Goal: Transaction & Acquisition: Purchase product/service

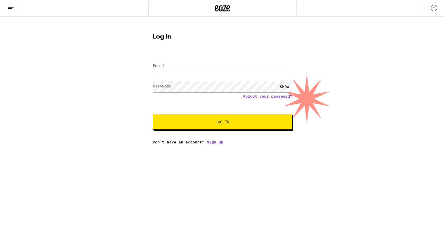
click at [228, 69] on input "Email" at bounding box center [222, 66] width 139 height 12
type input "[EMAIL_ADDRESS][DOMAIN_NAME]"
click at [153, 114] on button "Log In" at bounding box center [222, 122] width 139 height 16
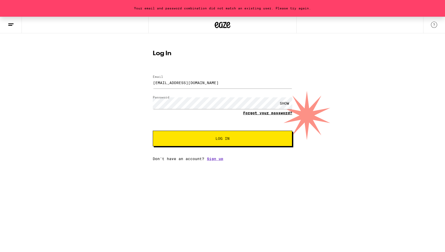
click at [276, 113] on link "Forgot your password?" at bounding box center [267, 113] width 49 height 4
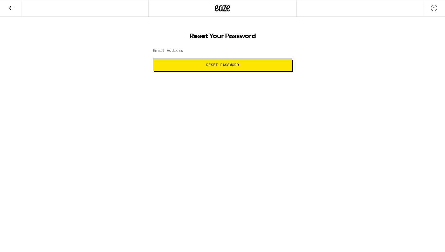
click at [212, 55] on input "Email Address" at bounding box center [222, 51] width 139 height 12
type input "[EMAIL_ADDRESS][DOMAIN_NAME]"
click at [211, 63] on span "Reset Password" at bounding box center [222, 65] width 33 height 4
click at [197, 63] on span "Submit" at bounding box center [222, 65] width 131 height 4
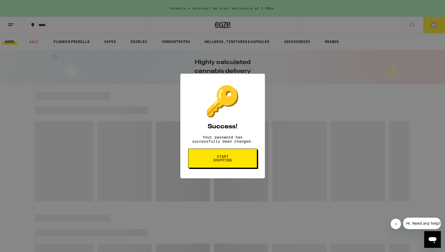
click at [220, 160] on span "Start shopping" at bounding box center [222, 157] width 27 height 7
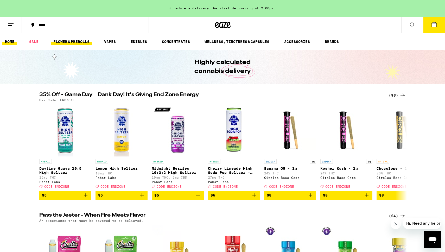
click at [73, 42] on link "FLOWER & PREROLLS" at bounding box center [71, 41] width 41 height 6
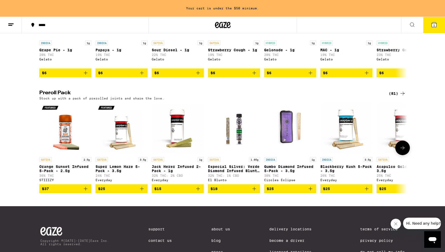
scroll to position [351, 0]
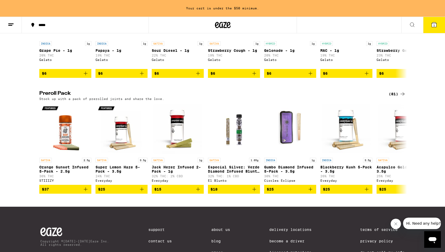
click at [394, 97] on div "(81)" at bounding box center [397, 94] width 17 height 6
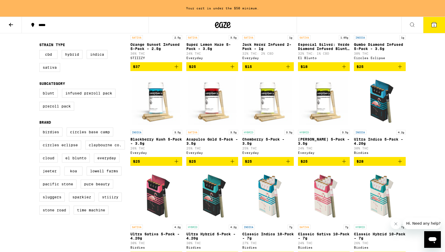
scroll to position [112, 0]
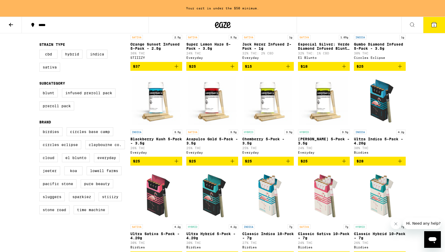
click at [345, 164] on icon "Add to bag" at bounding box center [344, 161] width 6 height 6
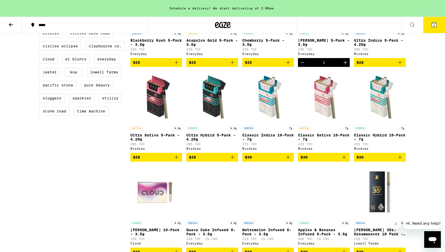
scroll to position [211, 0]
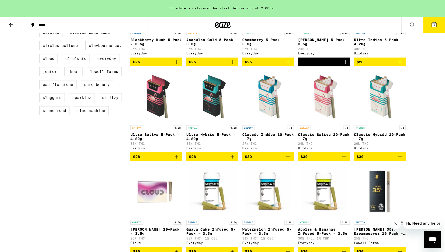
click at [399, 160] on icon "Add to bag" at bounding box center [400, 156] width 6 height 6
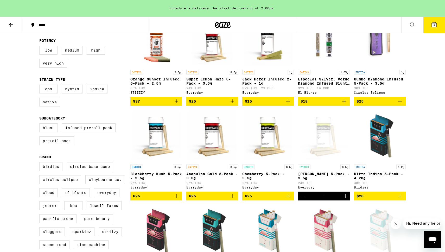
scroll to position [0, 0]
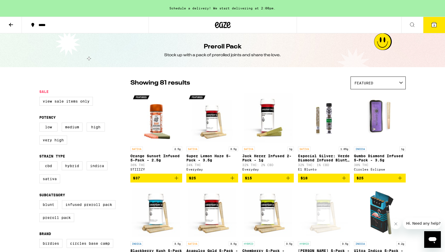
click at [432, 24] on icon at bounding box center [433, 24] width 5 height 5
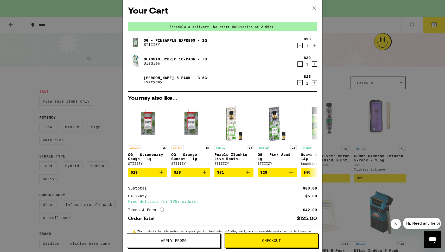
click at [298, 44] on icon "Decrement" at bounding box center [300, 45] width 5 height 6
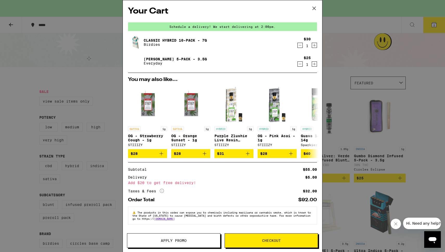
scroll to position [1, 0]
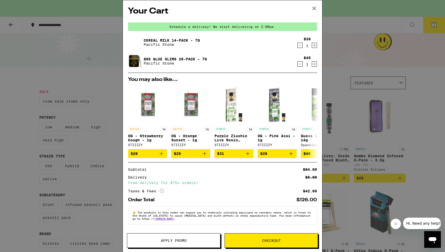
click at [314, 9] on icon at bounding box center [313, 8] width 3 height 3
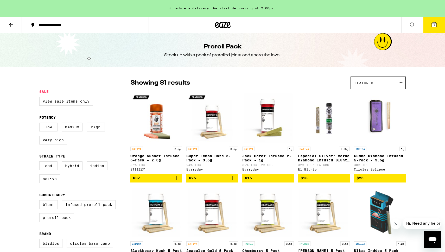
click at [220, 27] on icon at bounding box center [223, 25] width 8 height 6
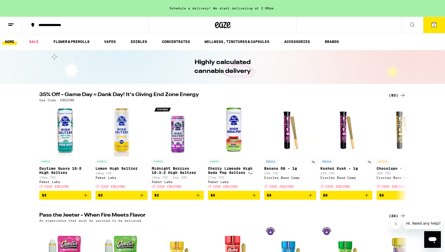
click at [12, 29] on button at bounding box center [11, 25] width 22 height 16
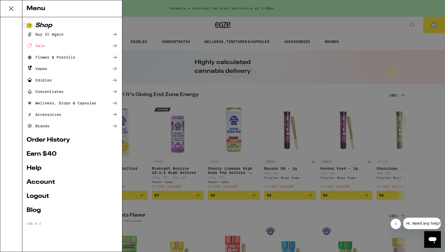
click at [59, 140] on link "Order History" at bounding box center [72, 140] width 91 height 6
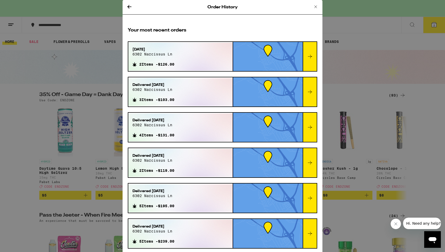
click at [311, 62] on div at bounding box center [309, 56] width 14 height 29
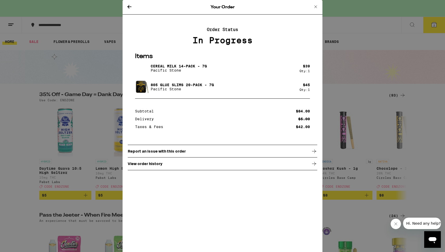
click at [252, 164] on div "View order history" at bounding box center [222, 163] width 189 height 13
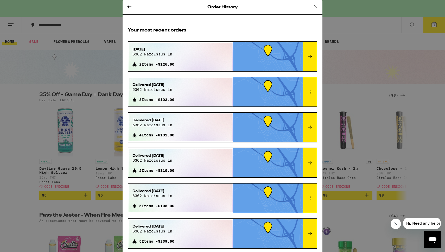
click at [305, 50] on div at bounding box center [309, 56] width 14 height 29
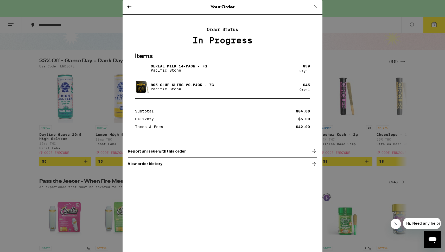
scroll to position [36, 0]
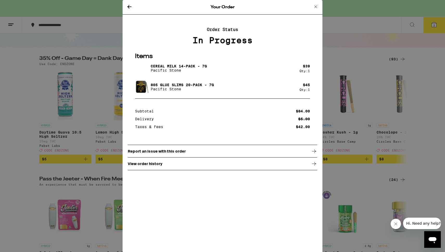
click at [208, 165] on div "View order history" at bounding box center [222, 163] width 189 height 13
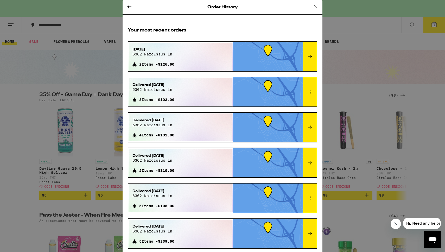
click at [310, 62] on div at bounding box center [309, 56] width 14 height 29
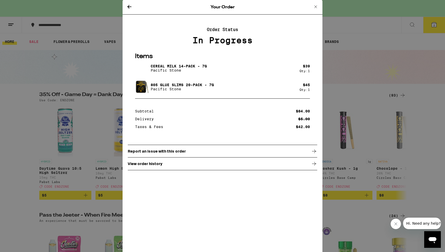
click at [390, 34] on div "Your Order Order Status In Progress Items Cereal Milk 14-Pack - 7g Pacific Ston…" at bounding box center [222, 126] width 445 height 252
click at [314, 7] on icon at bounding box center [315, 7] width 6 height 6
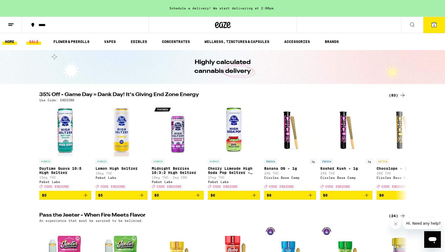
click at [33, 43] on link "SALE" at bounding box center [34, 41] width 15 height 6
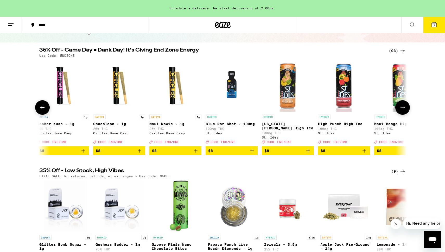
scroll to position [41, 0]
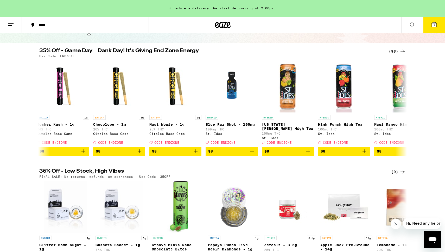
click at [397, 50] on div "(93)" at bounding box center [397, 51] width 17 height 6
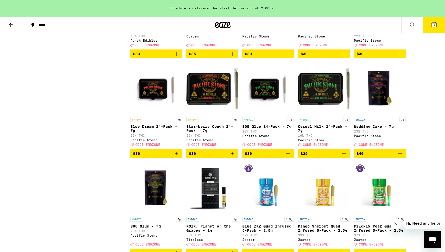
scroll to position [1340, 0]
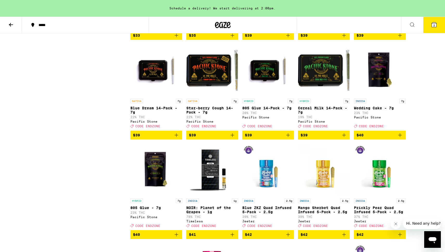
click at [344, 138] on icon "Add to bag" at bounding box center [344, 135] width 6 height 6
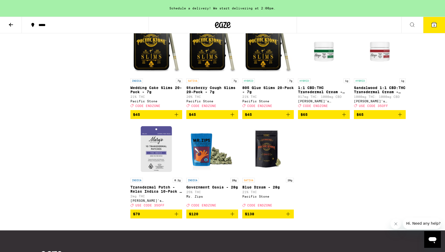
scroll to position [1758, 0]
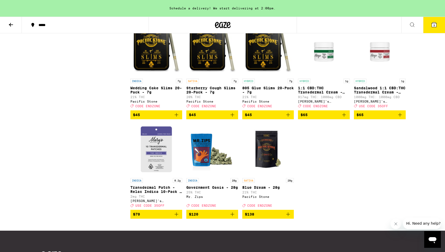
click at [290, 118] on icon "Add to bag" at bounding box center [288, 115] width 6 height 6
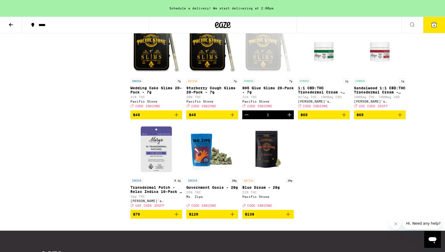
click at [434, 28] on button "4" at bounding box center [434, 25] width 22 height 16
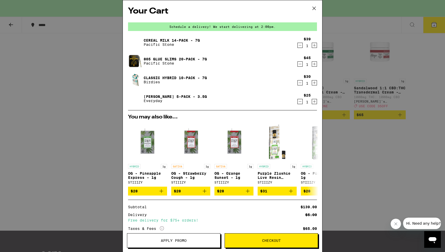
click at [299, 101] on icon "Decrement" at bounding box center [300, 101] width 5 height 6
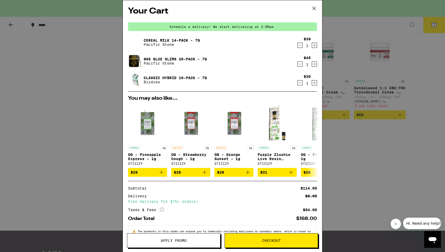
click at [298, 83] on icon "Decrement" at bounding box center [300, 83] width 5 height 6
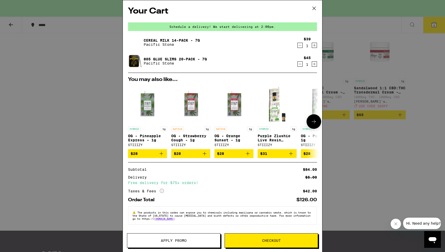
scroll to position [1, 0]
click at [261, 241] on span "Checkout" at bounding box center [271, 241] width 93 height 4
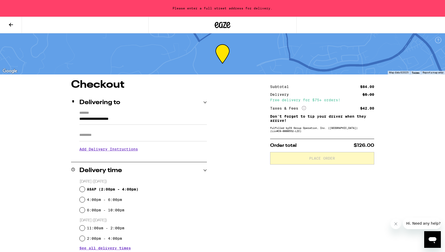
click at [149, 119] on input "**********" at bounding box center [142, 120] width 127 height 9
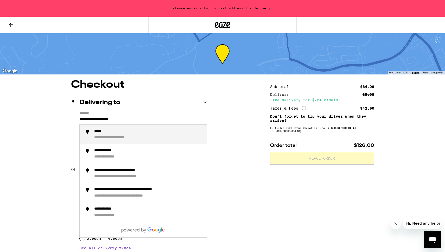
click at [149, 119] on input "**********" at bounding box center [142, 120] width 127 height 9
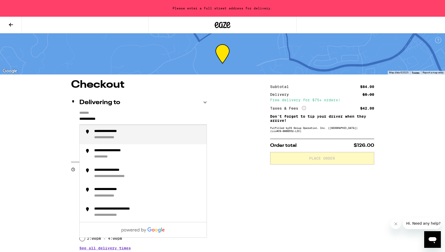
click at [157, 138] on div "**********" at bounding box center [148, 134] width 108 height 11
type input "**********"
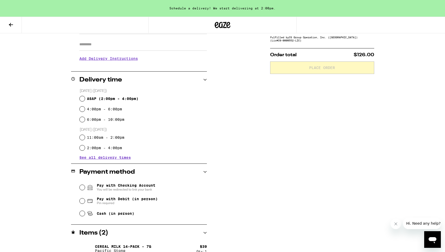
scroll to position [118, 0]
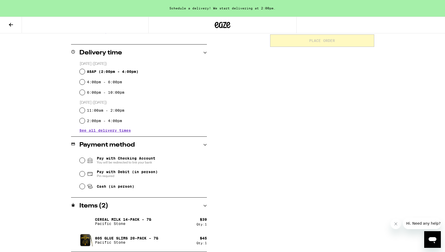
click at [111, 173] on span "Pay with Debit (in person)" at bounding box center [127, 172] width 61 height 4
click at [85, 173] on input "Pay with Debit (in person) Pin required" at bounding box center [82, 173] width 5 height 5
radio input "true"
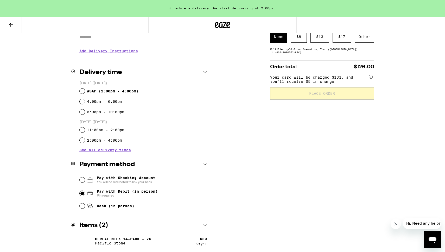
scroll to position [89, 0]
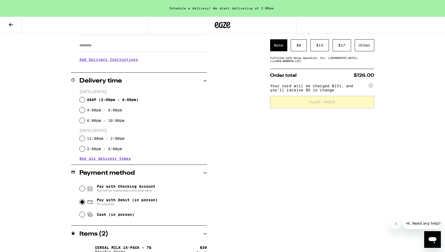
click at [90, 101] on span "ASAP ( 2:00pm - 4:00pm )" at bounding box center [112, 100] width 51 height 4
click at [85, 101] on input "ASAP ( 2:00pm - 4:00pm )" at bounding box center [82, 99] width 5 height 5
radio input "true"
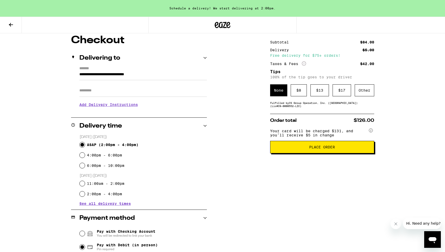
scroll to position [45, 0]
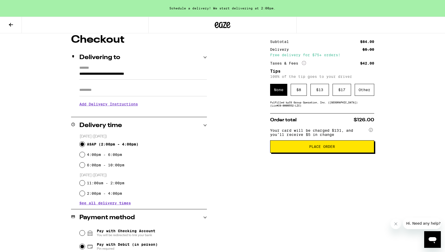
click at [300, 148] on span "Place Order" at bounding box center [321, 147] width 95 height 4
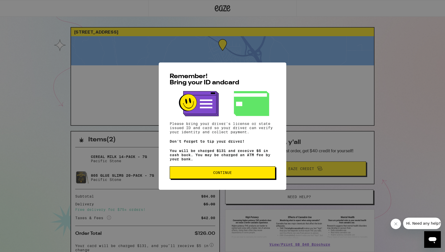
click at [215, 174] on span "Continue" at bounding box center [222, 173] width 19 height 4
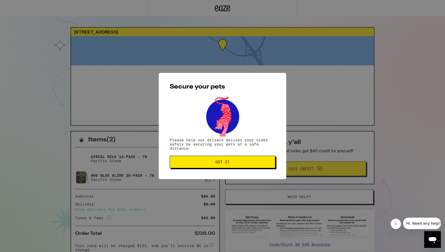
click at [207, 167] on button "Got it" at bounding box center [223, 162] width 106 height 12
